Goal: Check status: Check status

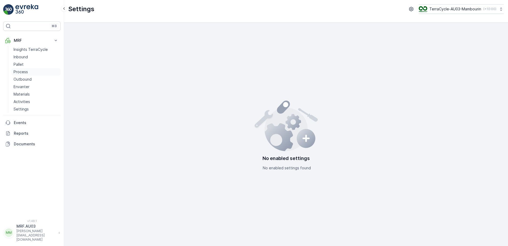
click at [32, 72] on link "Process" at bounding box center [35, 71] width 49 height 7
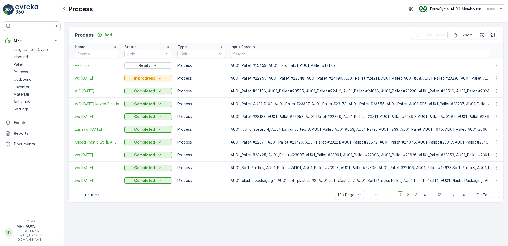
click at [80, 64] on span "PPE Trial" at bounding box center [97, 65] width 44 height 5
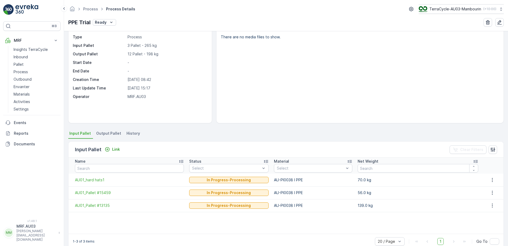
scroll to position [27, 0]
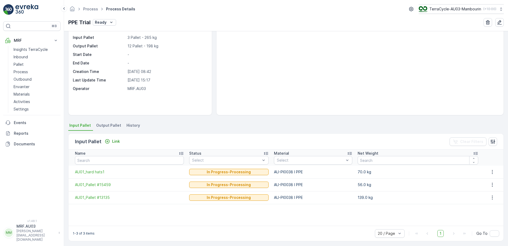
click at [104, 126] on span "Output Pallet" at bounding box center [108, 125] width 25 height 5
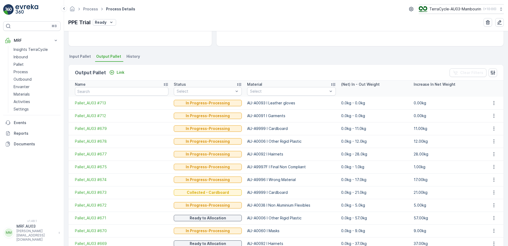
scroll to position [122, 0]
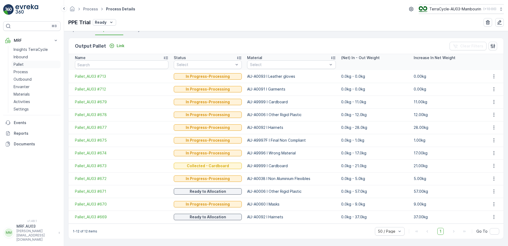
click at [21, 64] on p "Pallet" at bounding box center [19, 64] width 10 height 5
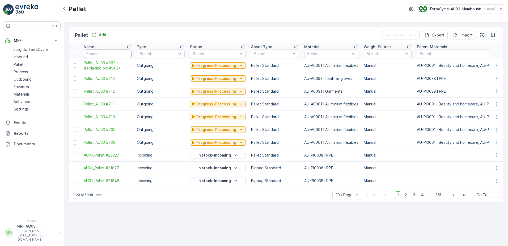
click at [99, 54] on input "text" at bounding box center [108, 53] width 48 height 9
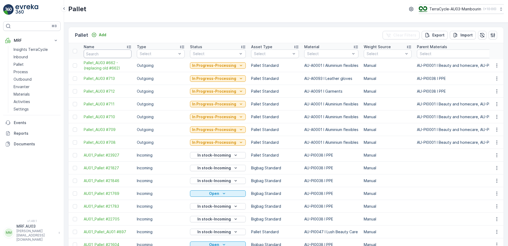
click at [100, 53] on input "text" at bounding box center [108, 53] width 48 height 9
type input "668"
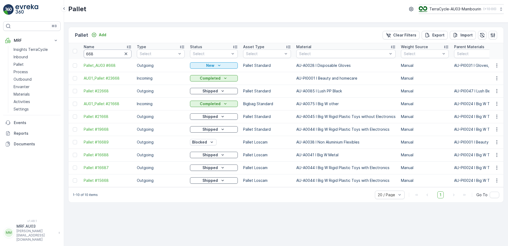
click at [97, 53] on input "668" at bounding box center [108, 53] width 48 height 9
type input "667"
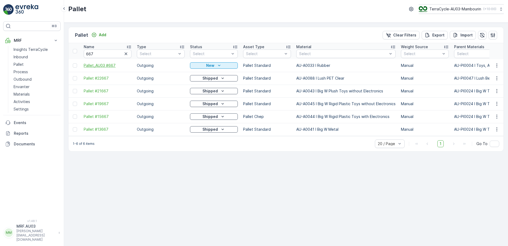
click at [93, 66] on span "Pallet_AU03 #667" at bounding box center [108, 65] width 48 height 5
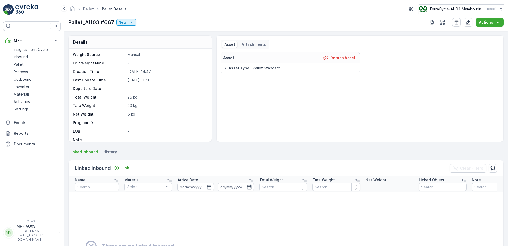
scroll to position [40, 0]
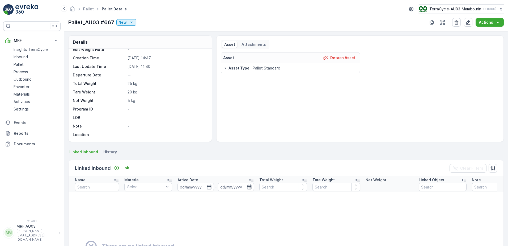
click at [108, 151] on span "History" at bounding box center [110, 151] width 14 height 5
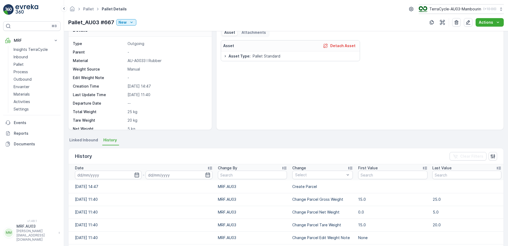
scroll to position [0, 0]
